Goal: Task Accomplishment & Management: Use online tool/utility

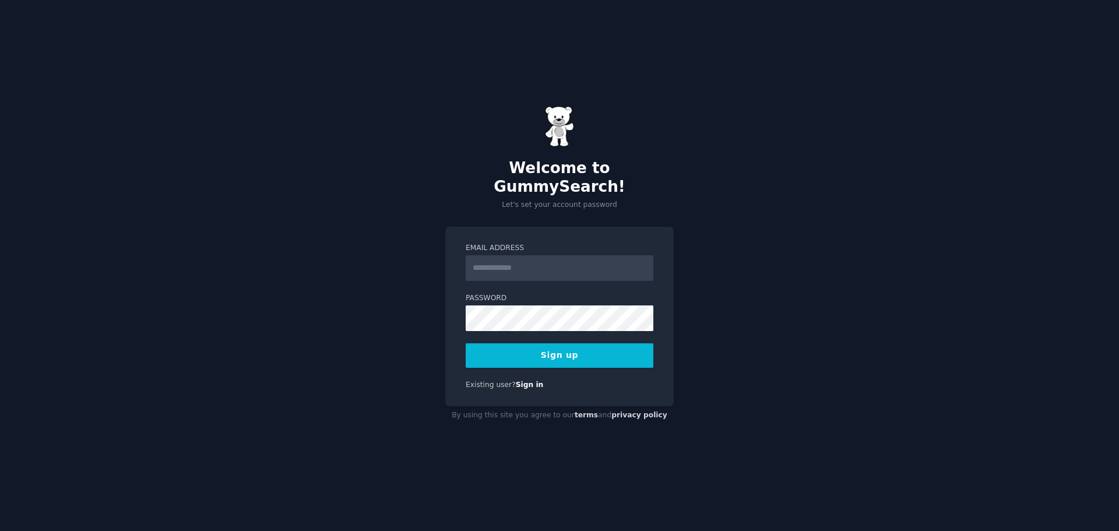
click at [503, 257] on input "Email Address" at bounding box center [560, 268] width 188 height 26
type input "**********"
click at [555, 343] on button "Sign up" at bounding box center [560, 355] width 188 height 24
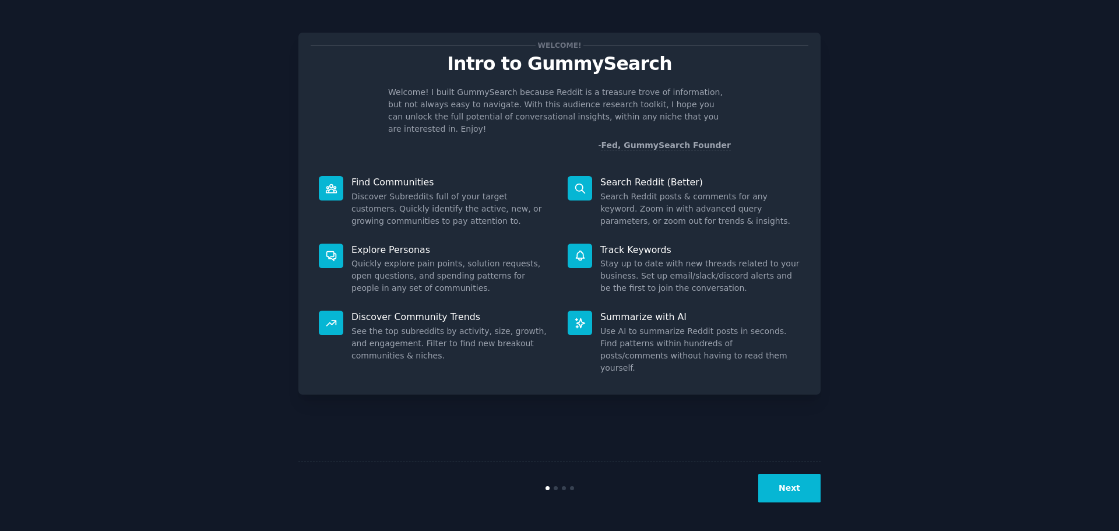
click at [799, 478] on button "Next" at bounding box center [789, 488] width 62 height 29
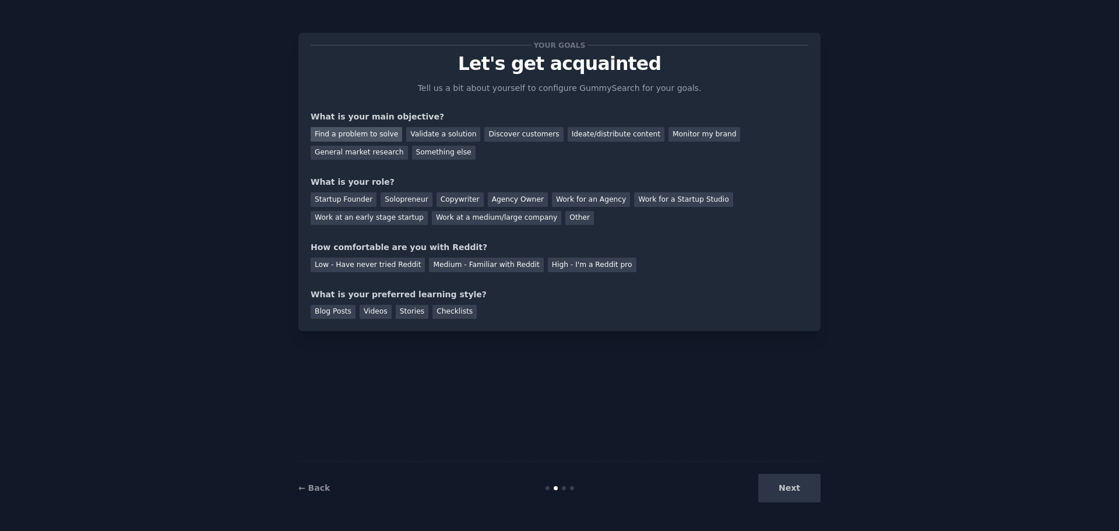
click at [369, 132] on div "Find a problem to solve" at bounding box center [356, 134] width 91 height 15
click at [408, 146] on div "General market research" at bounding box center [359, 153] width 97 height 15
click at [372, 132] on div "Find a problem to solve" at bounding box center [356, 134] width 91 height 15
click at [339, 200] on div "Startup Founder" at bounding box center [344, 199] width 66 height 15
click at [395, 196] on div "Solopreneur" at bounding box center [406, 199] width 51 height 15
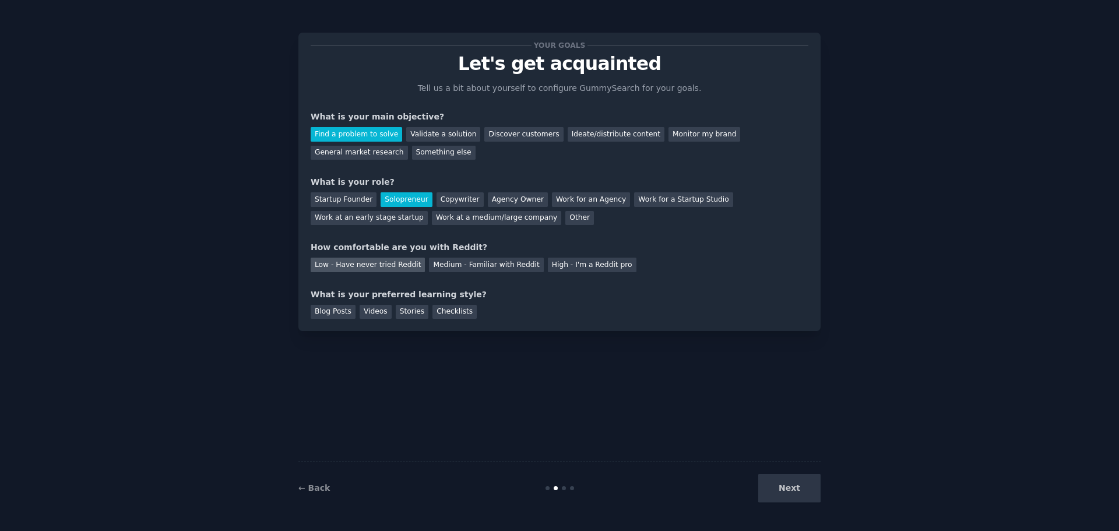
click at [358, 266] on div "Low - Have never tried Reddit" at bounding box center [368, 265] width 114 height 15
click at [376, 314] on div "Videos" at bounding box center [376, 312] width 32 height 15
click at [799, 494] on button "Next" at bounding box center [789, 488] width 62 height 29
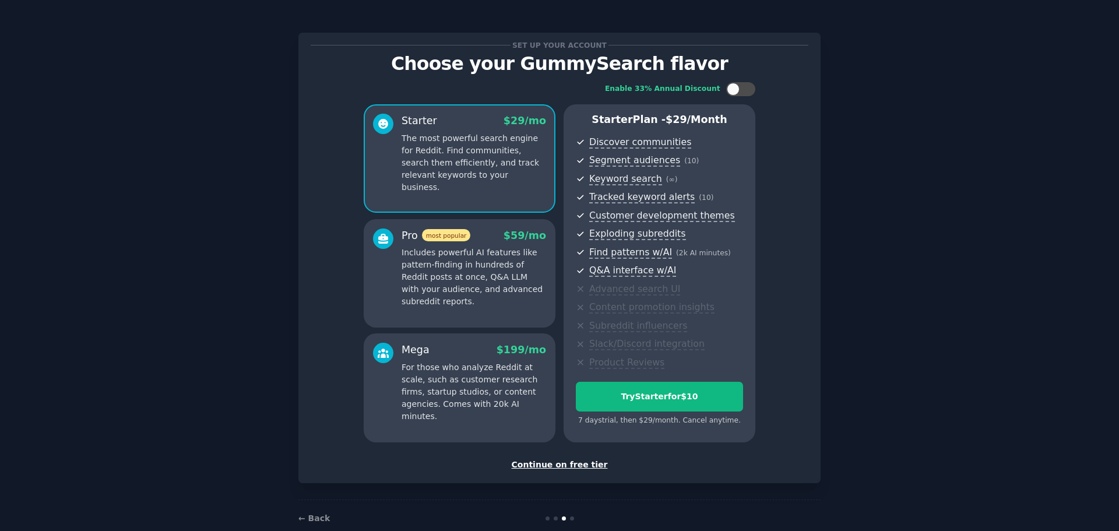
click at [556, 464] on div "Continue on free tier" at bounding box center [560, 465] width 498 height 12
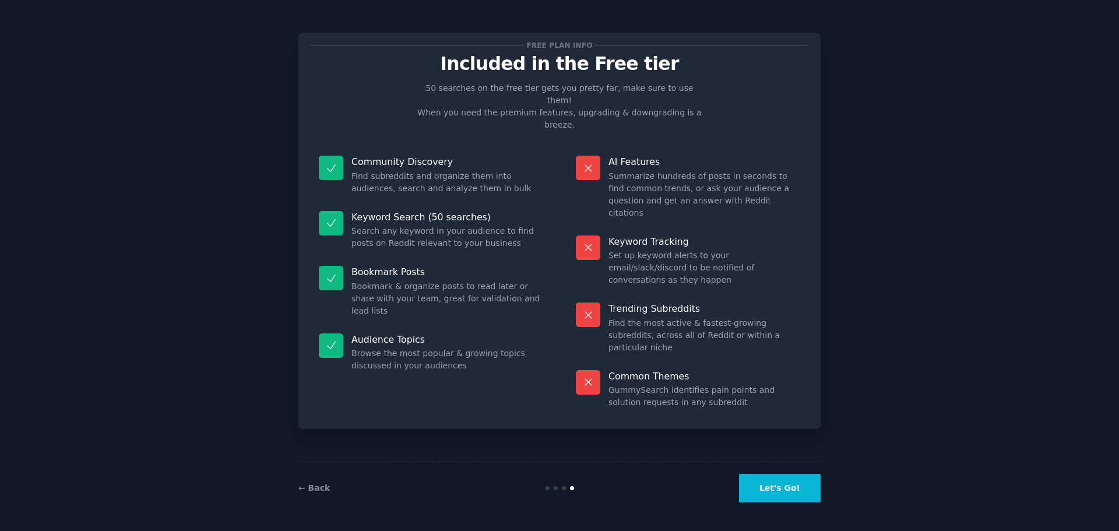
click at [779, 491] on button "Let's Go!" at bounding box center [780, 488] width 82 height 29
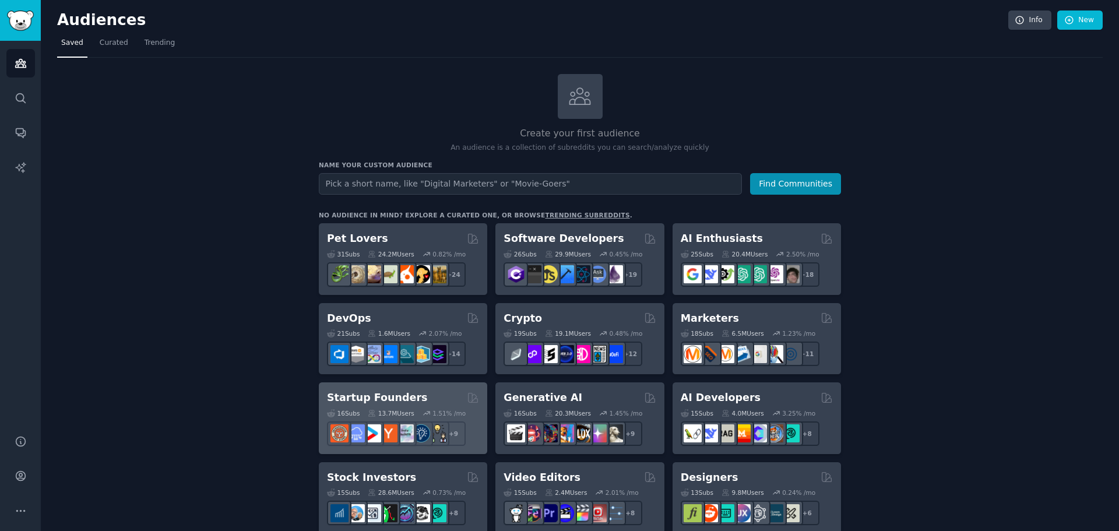
click at [379, 391] on h2 "Startup Founders" at bounding box center [377, 397] width 100 height 15
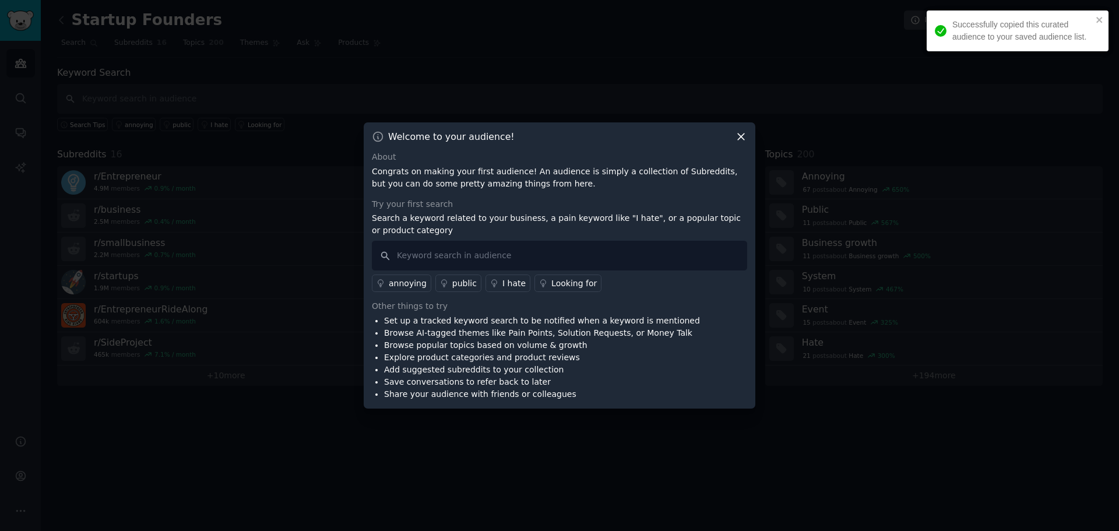
click at [745, 135] on icon at bounding box center [741, 137] width 12 height 12
